Goal: Use online tool/utility: Use online tool/utility

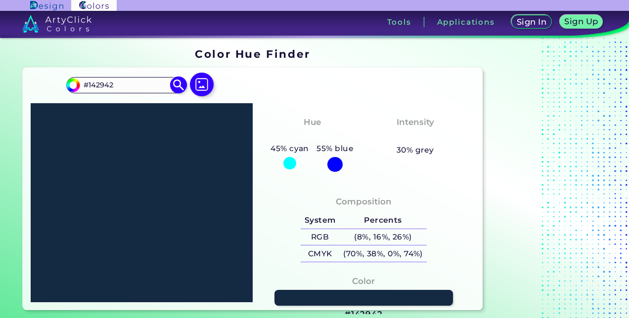
click at [160, 81] on input "#142942" at bounding box center [126, 85] width 92 height 13
type input "#"
type input "cy"
click at [137, 98] on span "◉" at bounding box center [136, 102] width 9 height 13
type input "#92c7c7"
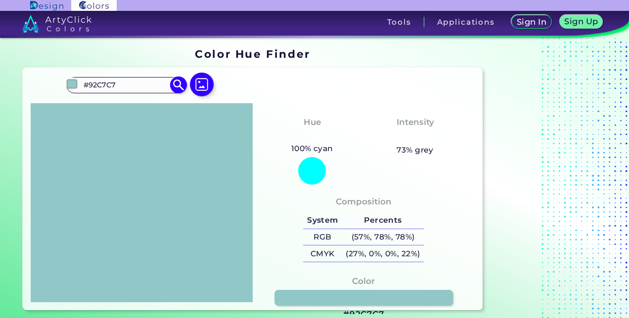
click at [158, 85] on input "#92C7C7" at bounding box center [126, 85] width 92 height 13
type input "#"
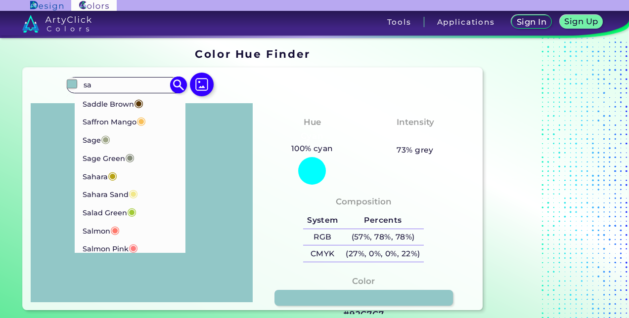
type input "s"
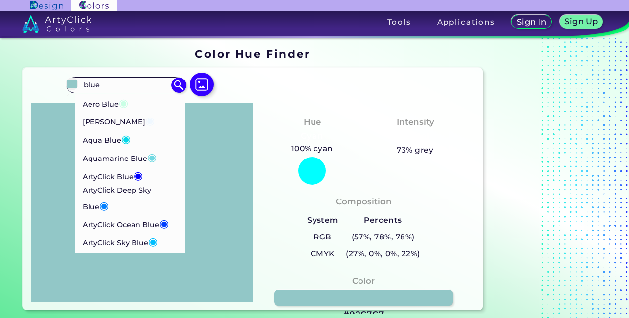
type input "blue"
click at [163, 186] on p "ArtyClick Deep Sky Blue ◉" at bounding box center [130, 199] width 95 height 30
type input "#007fff"
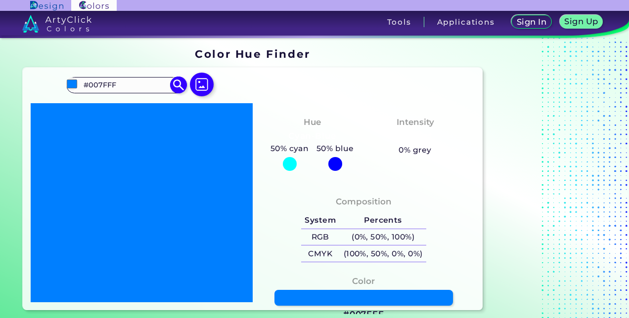
click at [133, 87] on input "#007FFF" at bounding box center [126, 85] width 92 height 13
type input "#"
click at [106, 86] on input at bounding box center [126, 85] width 92 height 13
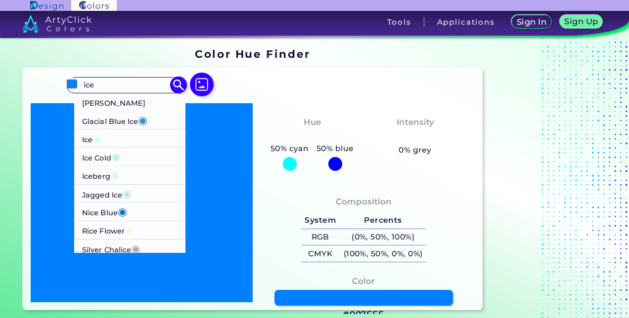
type input "ice"
click at [104, 174] on p "Iceberg ◉" at bounding box center [101, 175] width 38 height 18
type input "#daf4f0"
type input "#DAF4F0"
